Goal: Communication & Community: Answer question/provide support

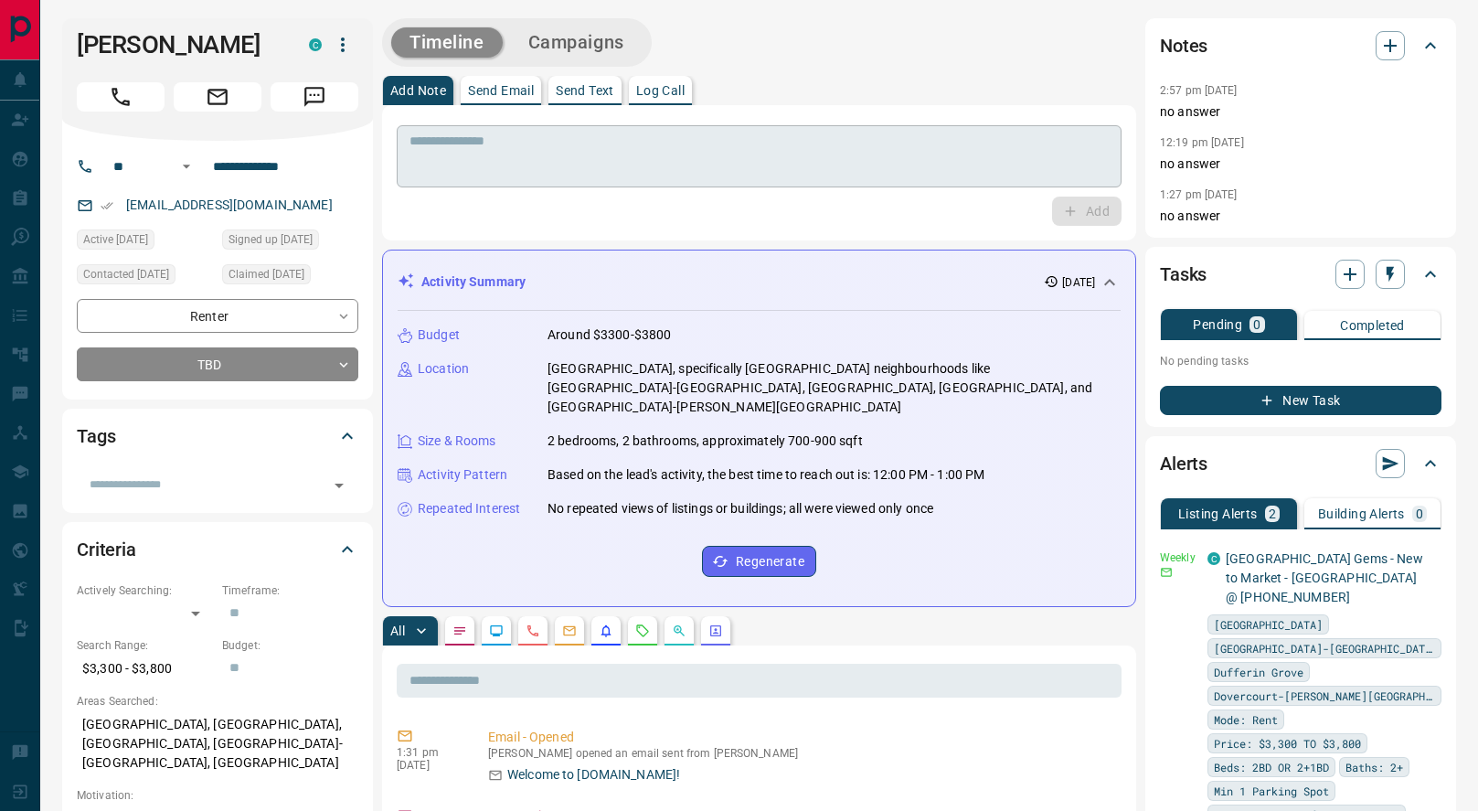
click at [671, 166] on textarea at bounding box center [758, 156] width 699 height 47
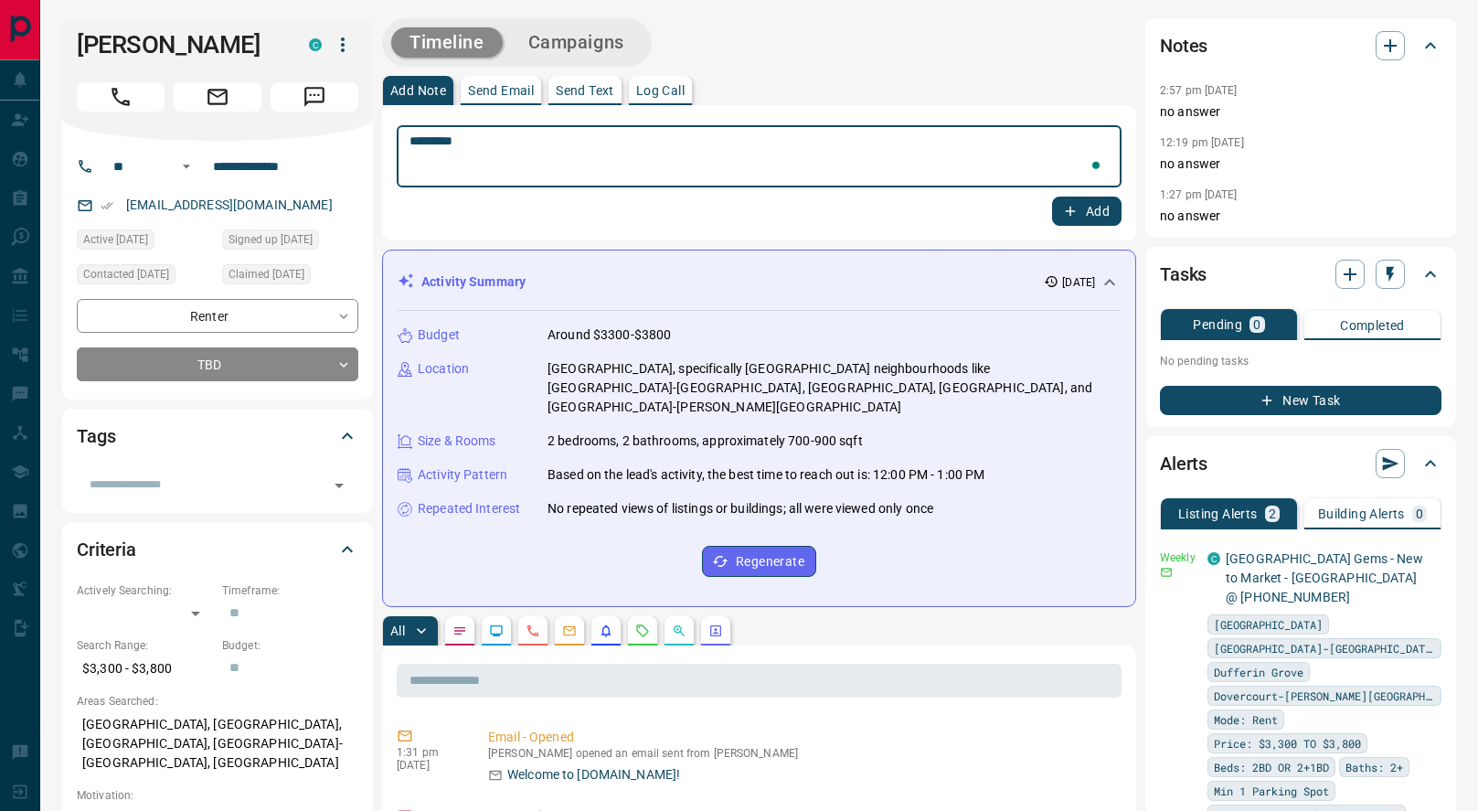
type textarea "*********"
click at [1083, 212] on button "Add" at bounding box center [1086, 210] width 69 height 29
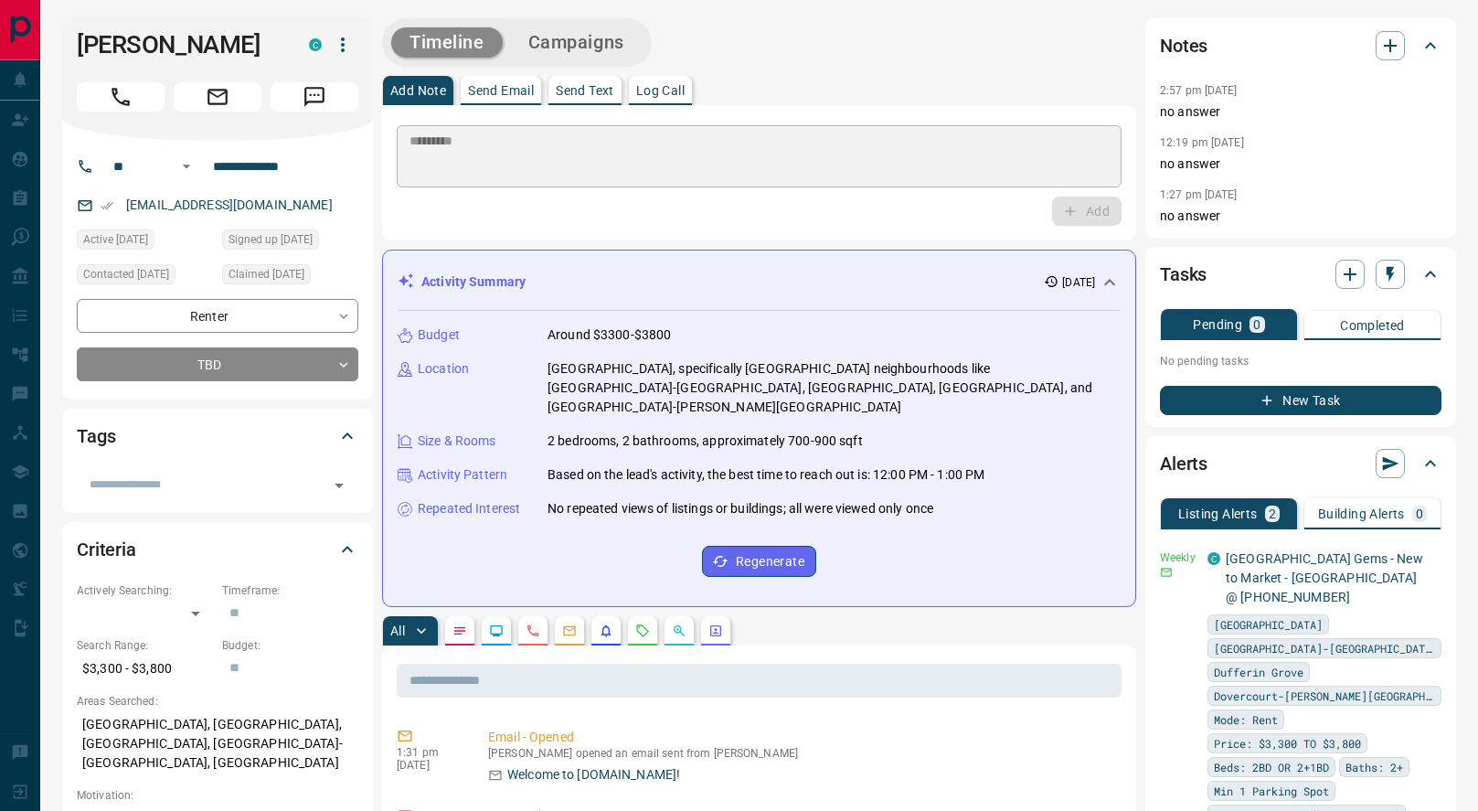
click at [601, 96] on p "Send Text" at bounding box center [585, 90] width 58 height 13
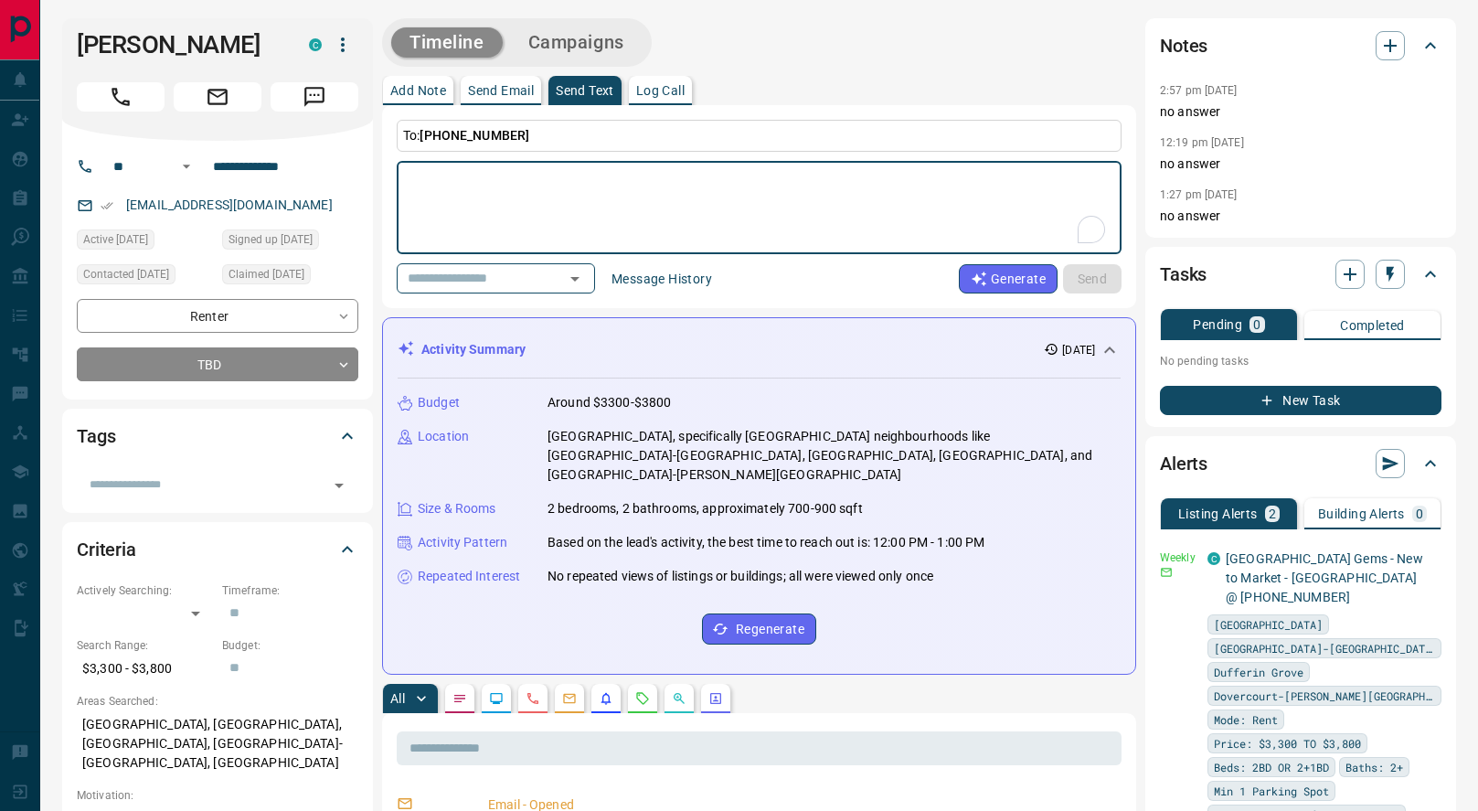
click at [672, 284] on button "Message History" at bounding box center [661, 278] width 122 height 29
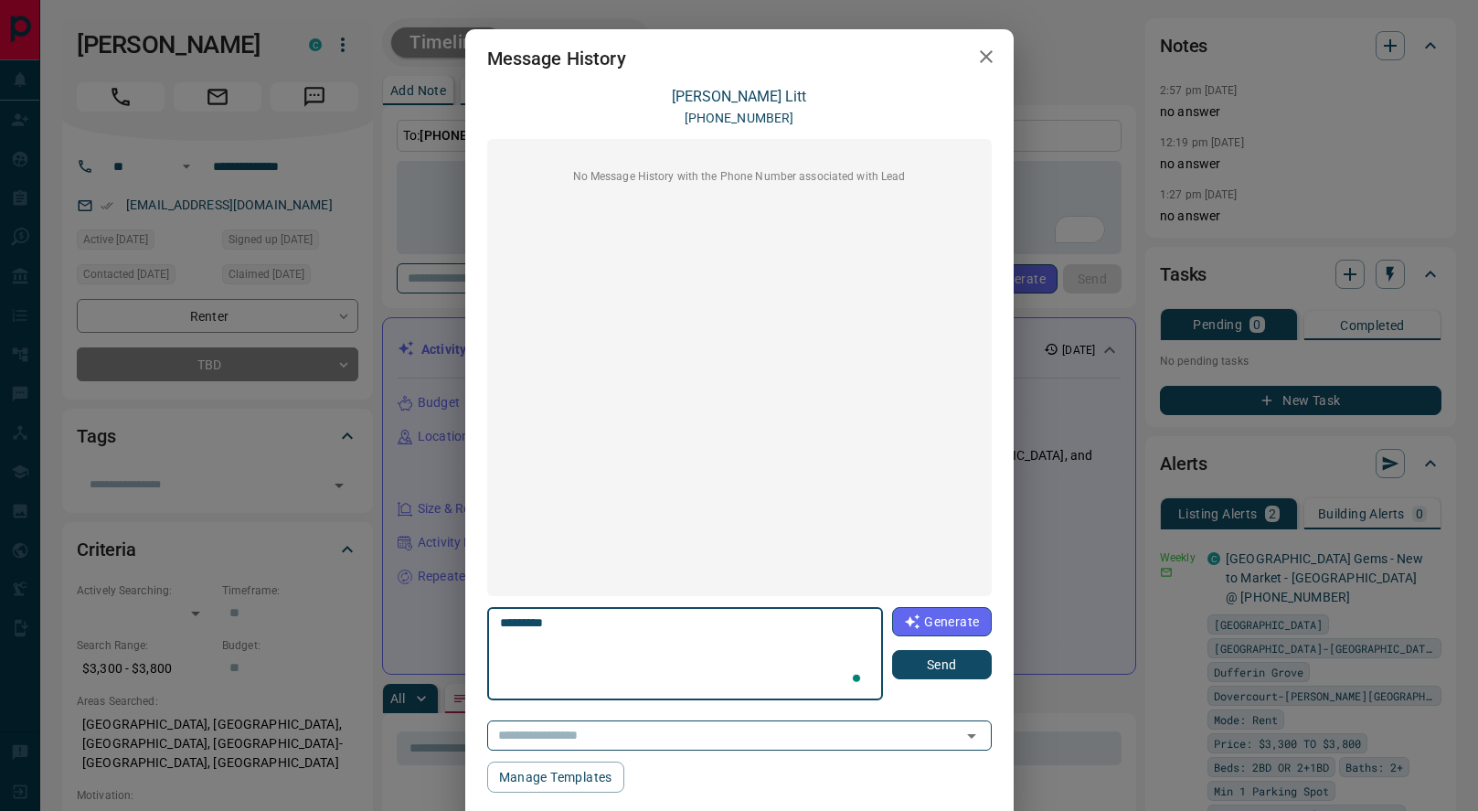
scroll to position [1213, 0]
drag, startPoint x: 814, startPoint y: 638, endPoint x: 667, endPoint y: 635, distance: 147.2
click at [667, 635] on textarea "**********" at bounding box center [684, 654] width 369 height 78
type textarea "**********"
click at [943, 656] on button "Send" at bounding box center [941, 664] width 99 height 29
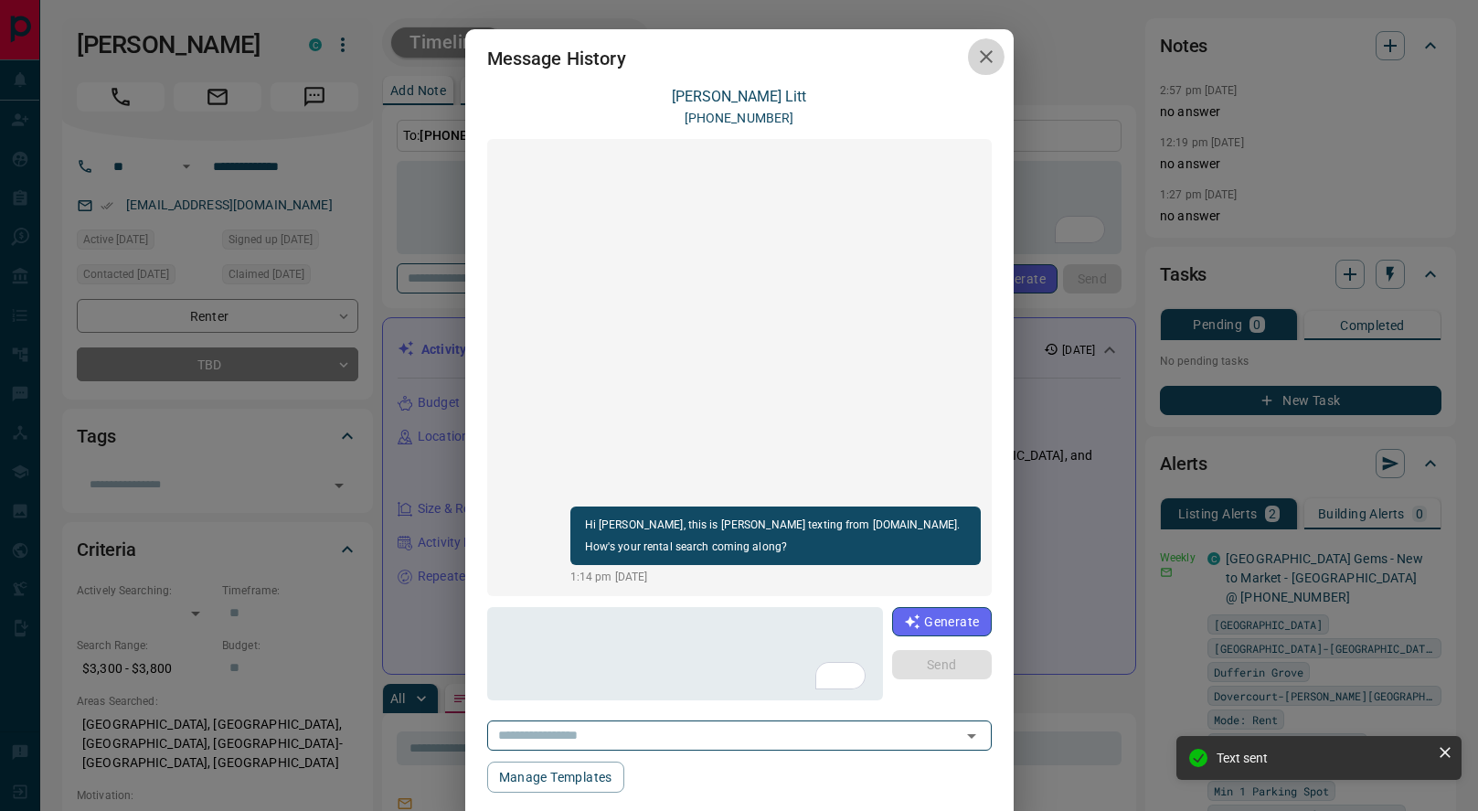
click at [989, 55] on icon "button" at bounding box center [986, 57] width 22 height 22
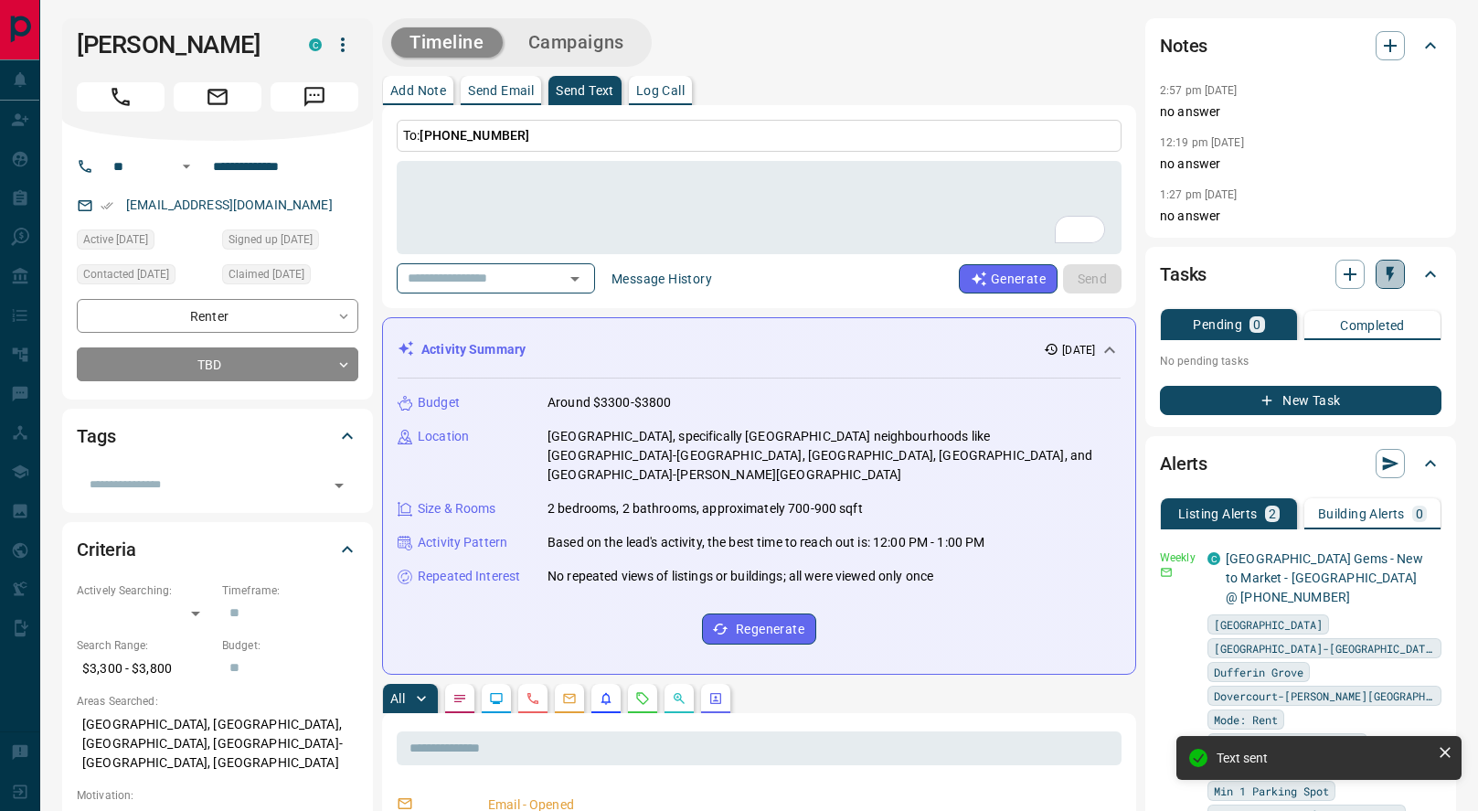
click at [1389, 275] on icon "button" at bounding box center [1389, 275] width 7 height 16
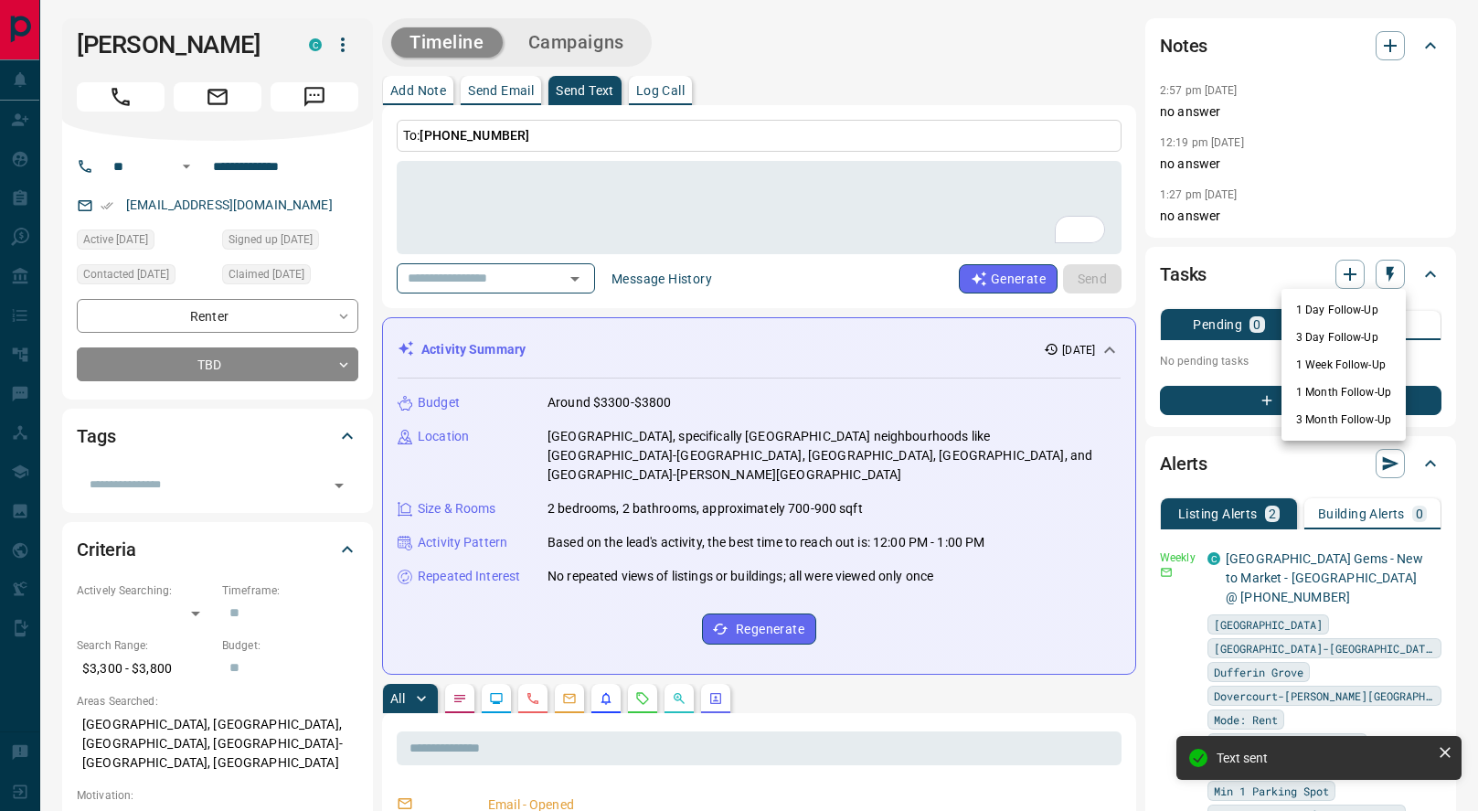
click at [1351, 337] on li "3 Day Follow-Up" at bounding box center [1343, 336] width 124 height 27
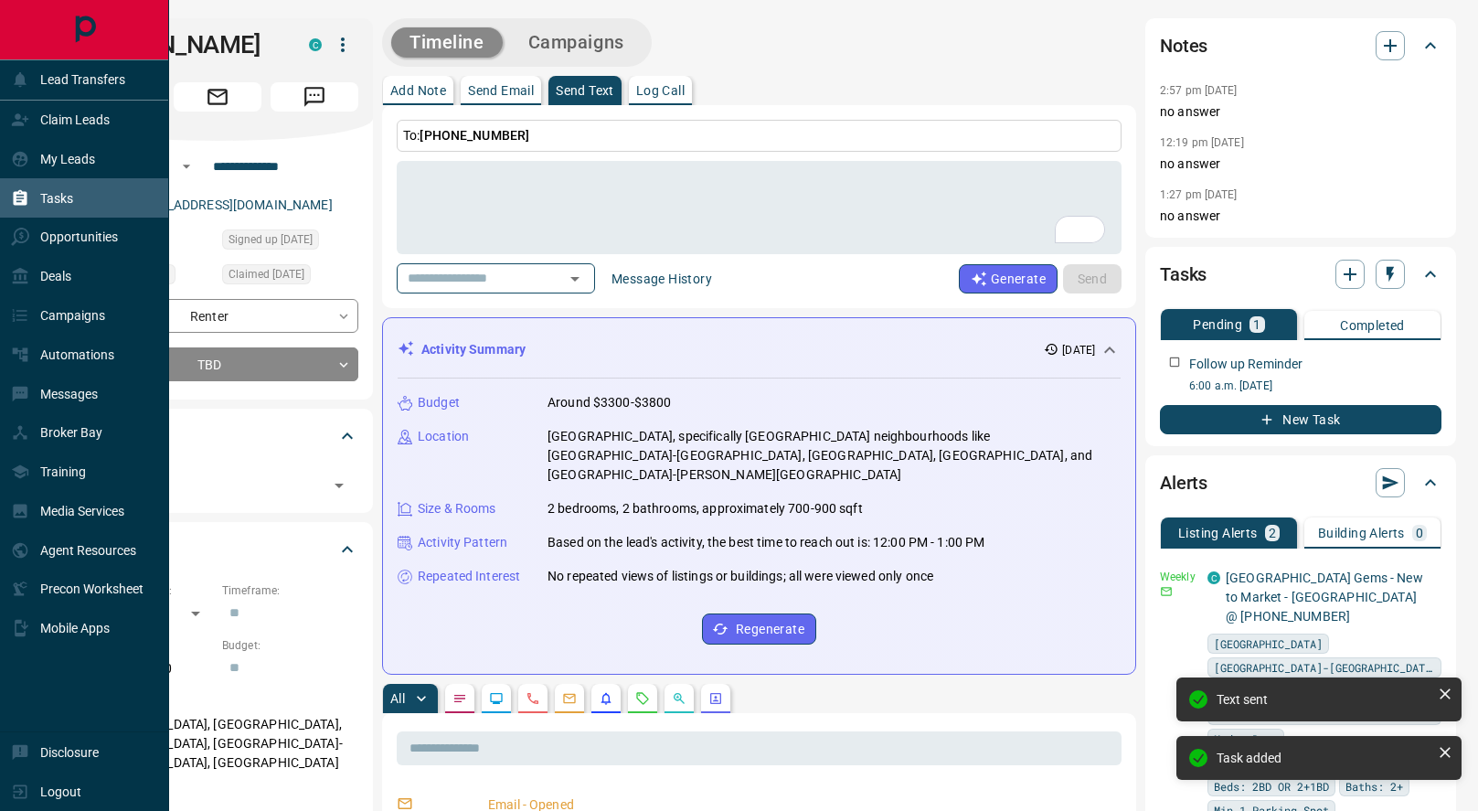
click at [29, 183] on div "Tasks" at bounding box center [42, 198] width 62 height 30
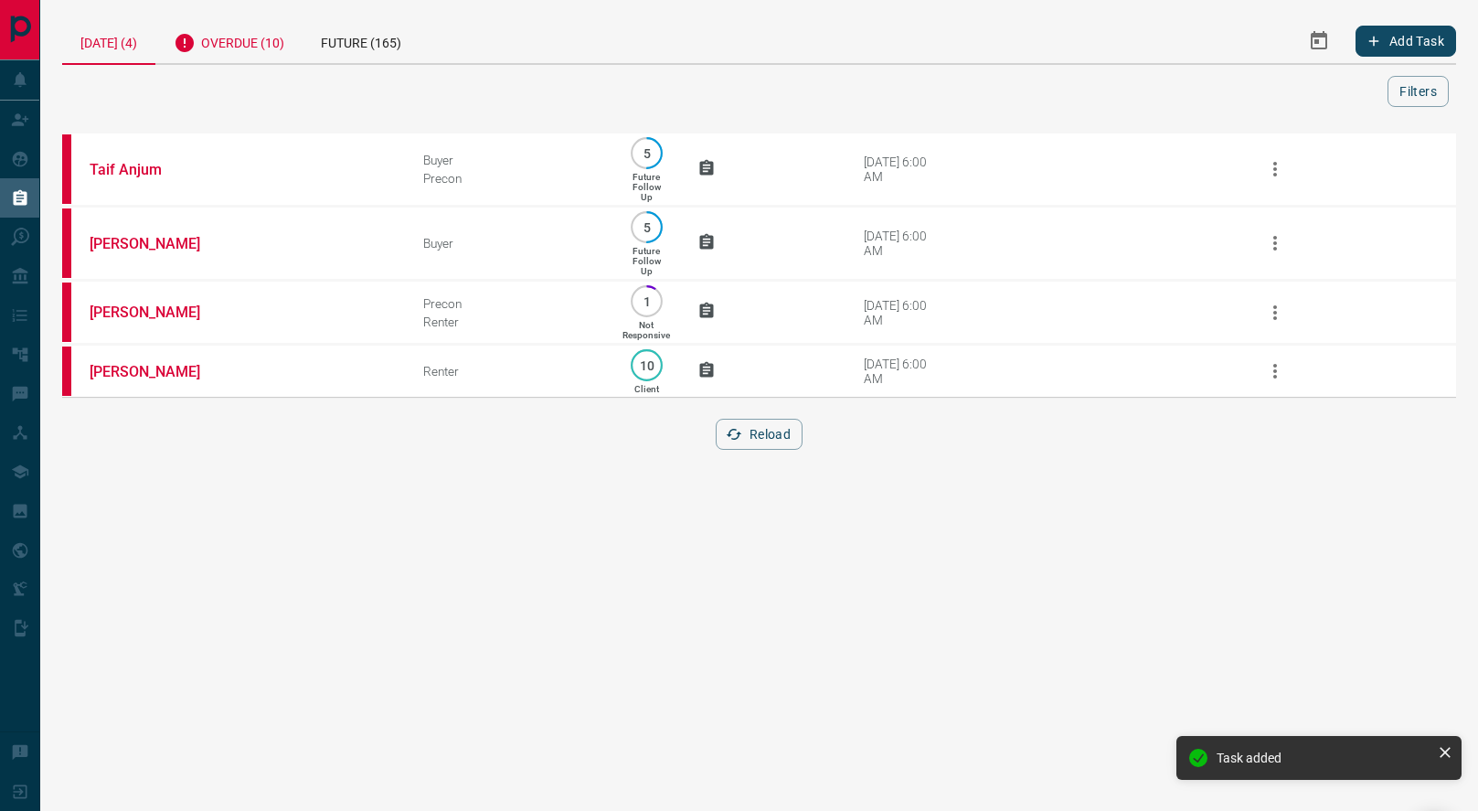
click at [233, 34] on div "Overdue (10)" at bounding box center [228, 40] width 147 height 45
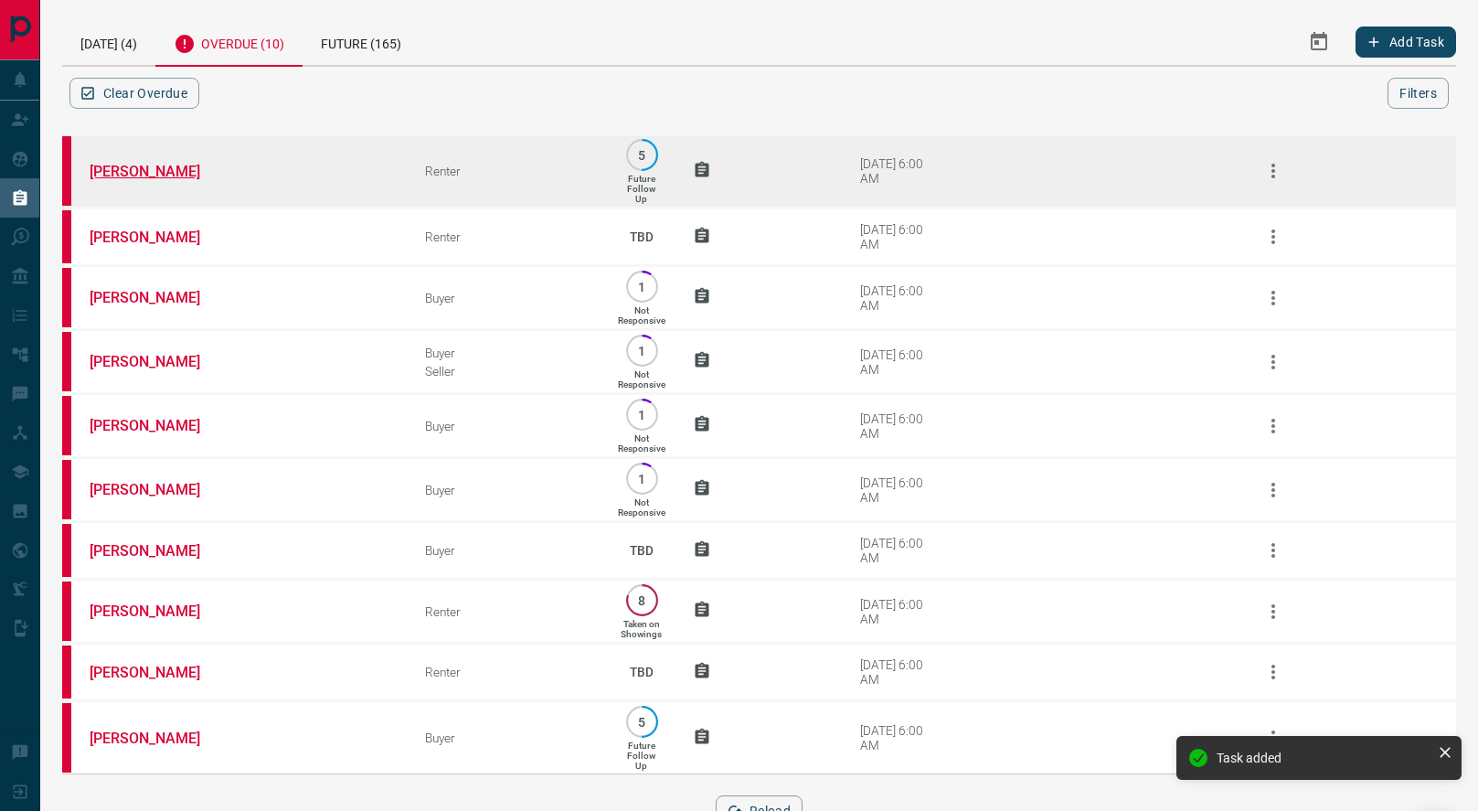
click at [133, 174] on link "[PERSON_NAME]" at bounding box center [158, 171] width 137 height 17
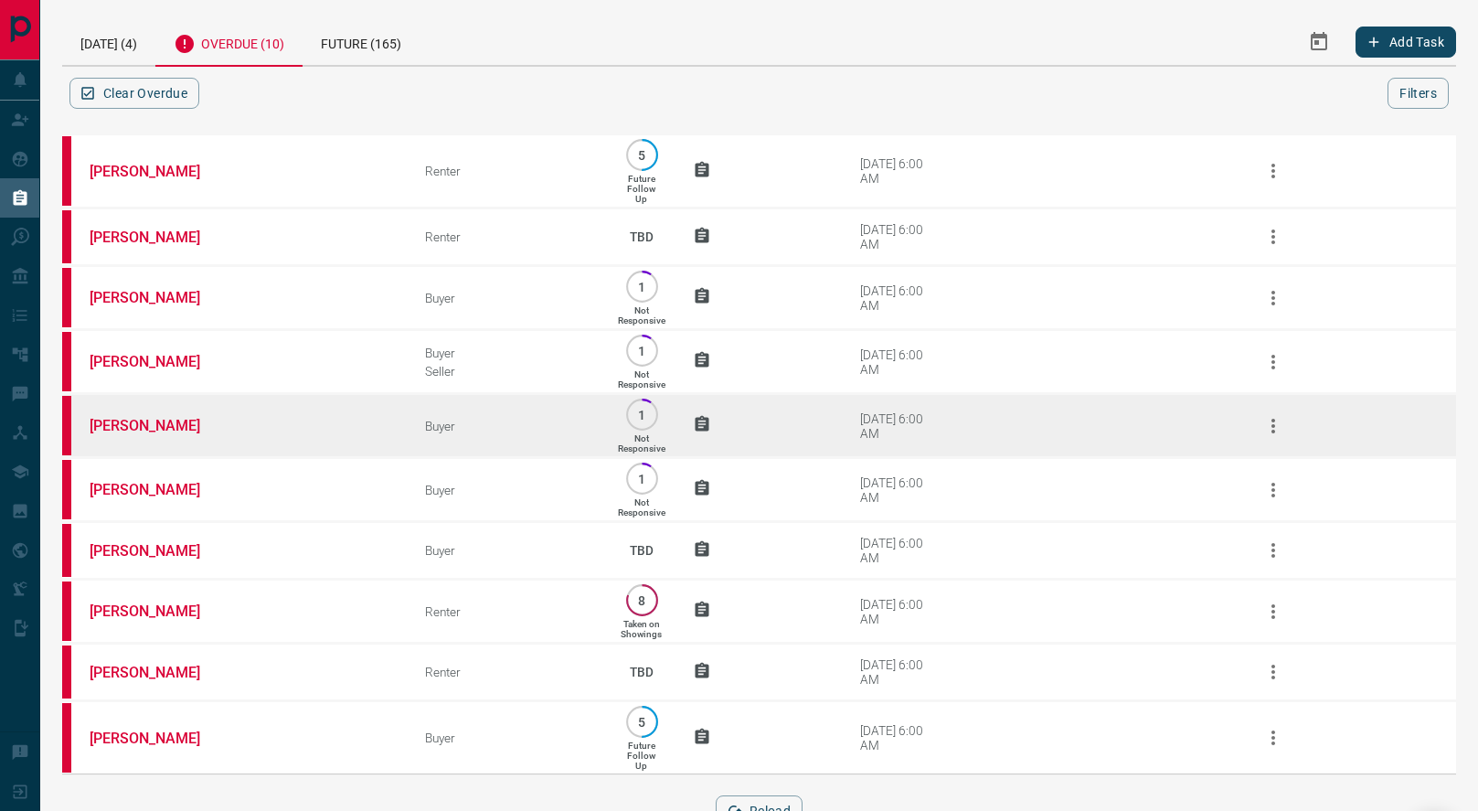
scroll to position [68, 0]
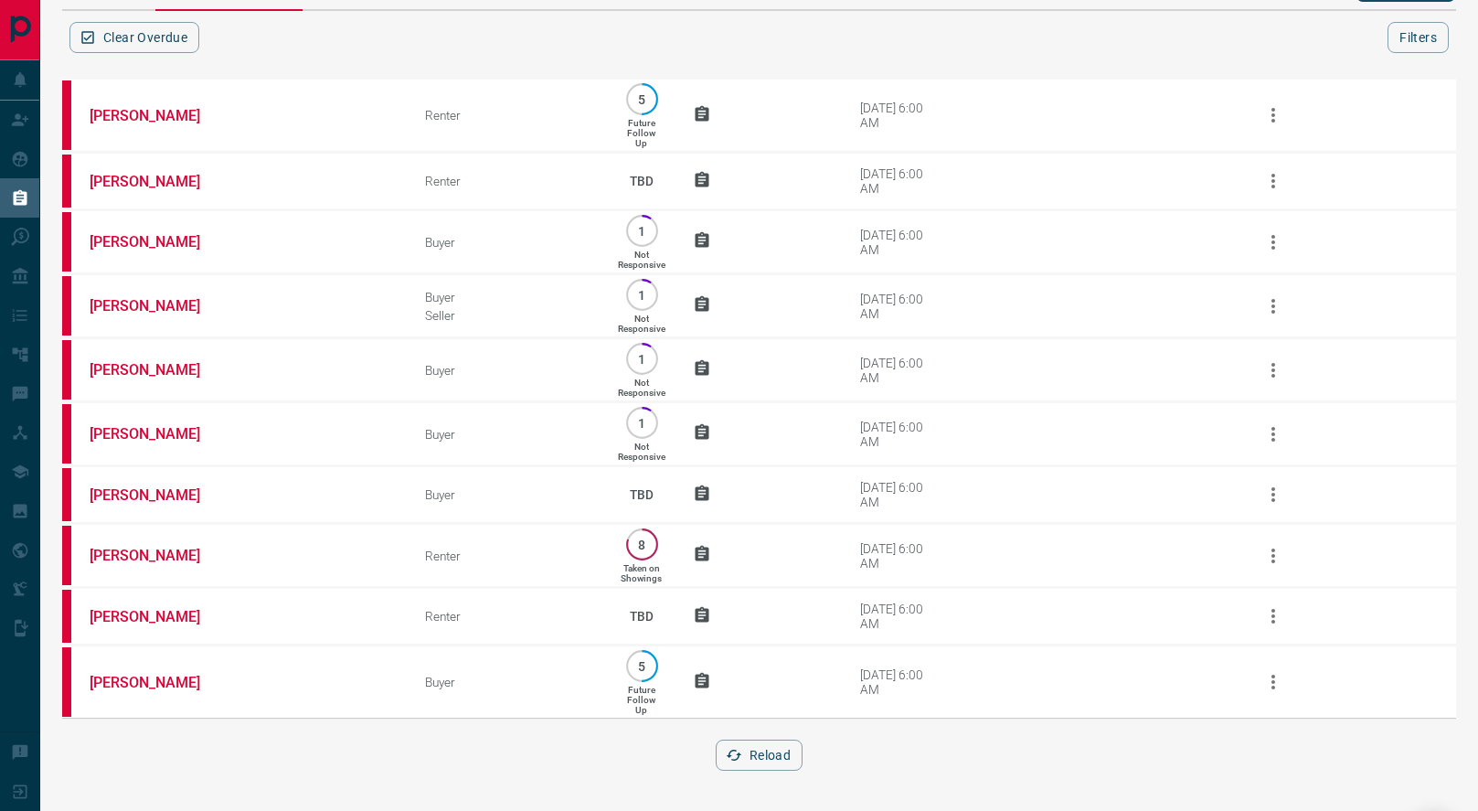
click at [779, 753] on button "Reload" at bounding box center [759, 754] width 87 height 31
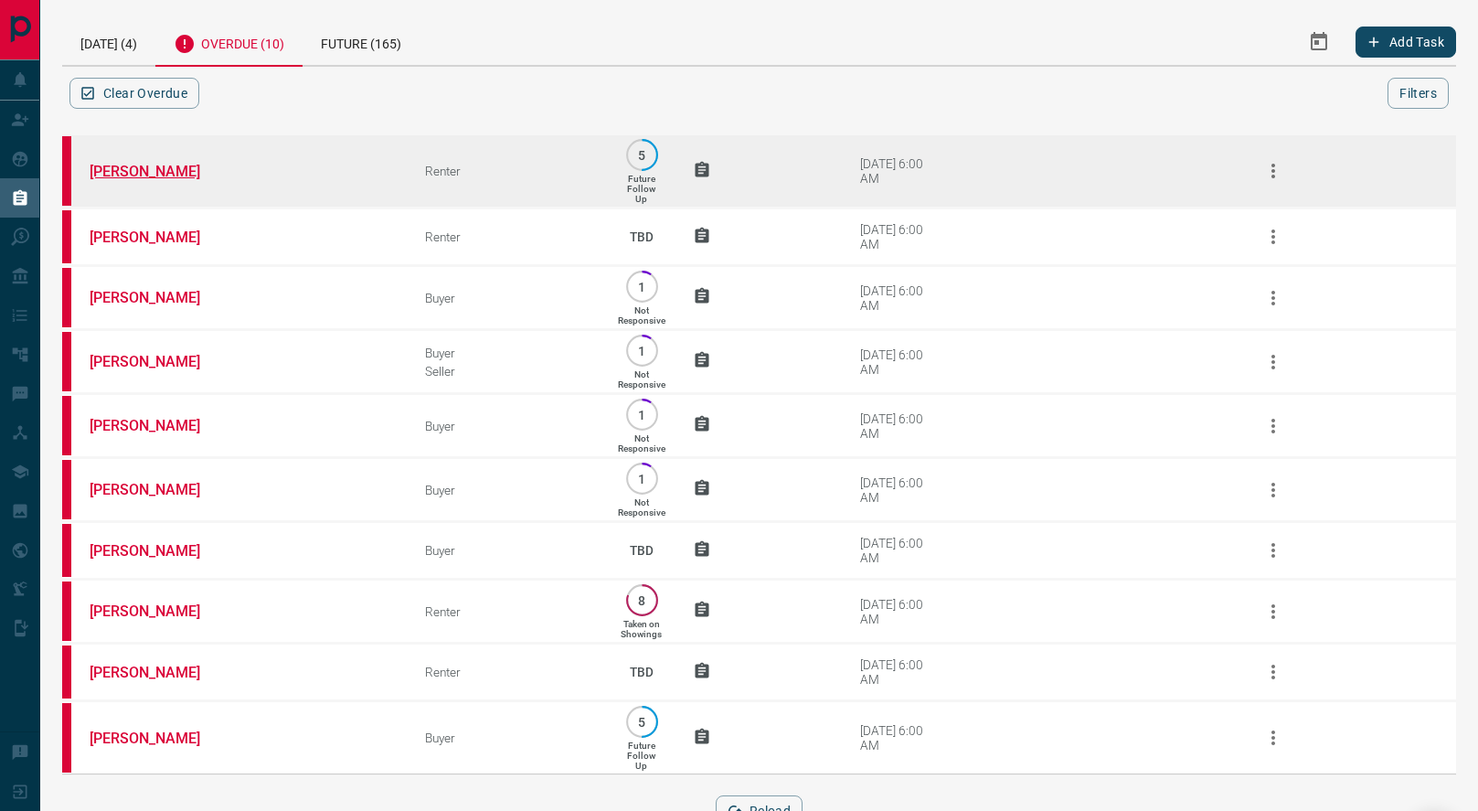
click at [145, 175] on link "[PERSON_NAME]" at bounding box center [158, 171] width 137 height 17
